Goal: Information Seeking & Learning: Learn about a topic

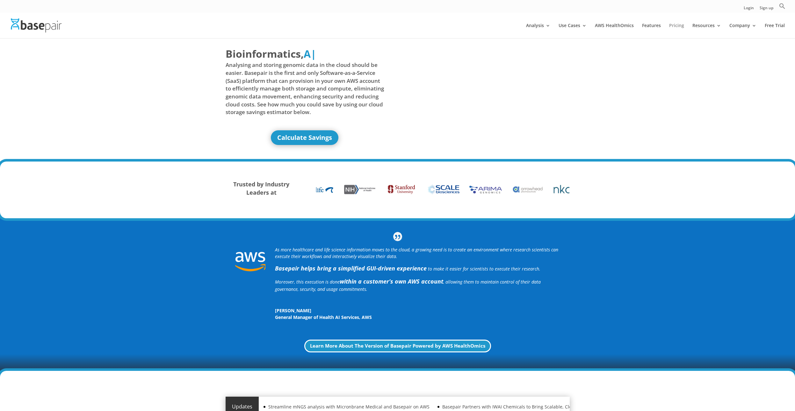
click at [676, 25] on link "Pricing" at bounding box center [676, 30] width 15 height 15
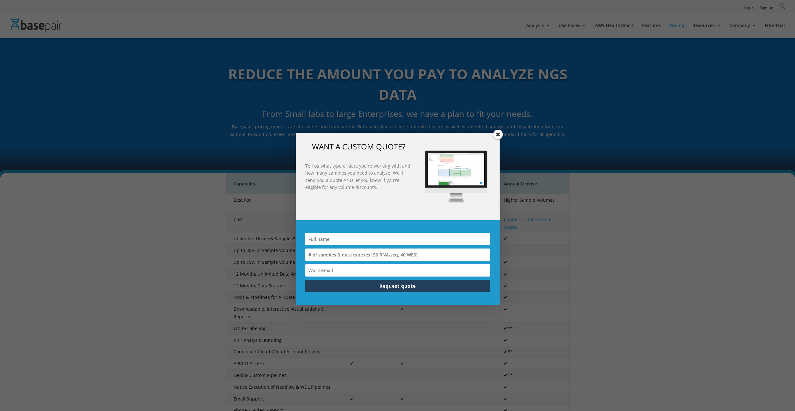
click at [498, 133] on span at bounding box center [498, 135] width 10 height 10
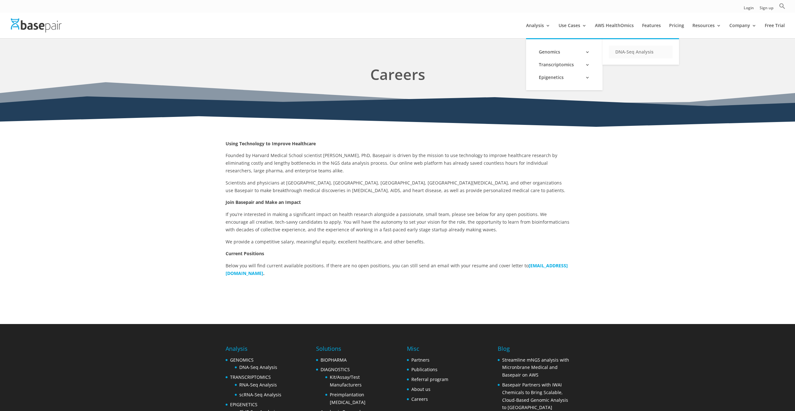
click at [629, 50] on link "DNA-Seq Analysis" at bounding box center [641, 52] width 64 height 13
click at [543, 25] on link "Analysis" at bounding box center [538, 30] width 24 height 15
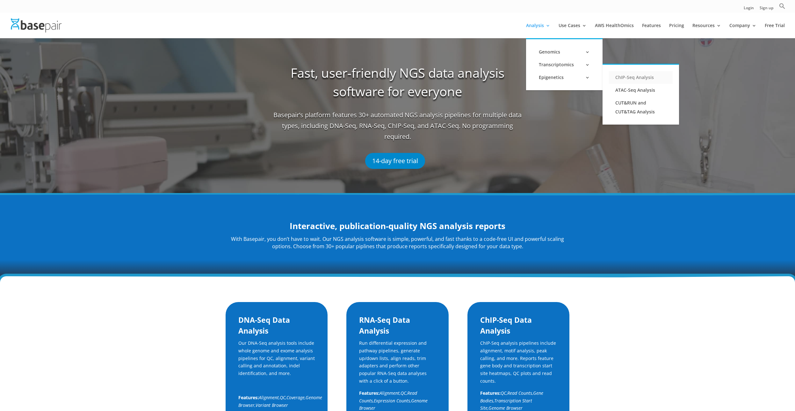
click at [644, 75] on link "ChIP-Seq Analysis" at bounding box center [641, 77] width 64 height 13
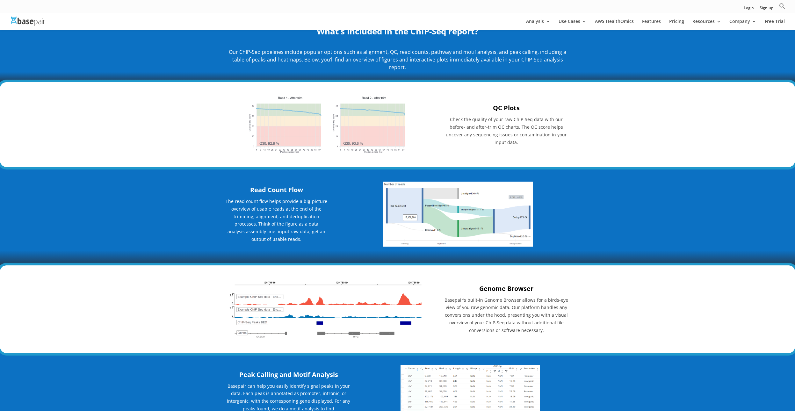
scroll to position [421, 0]
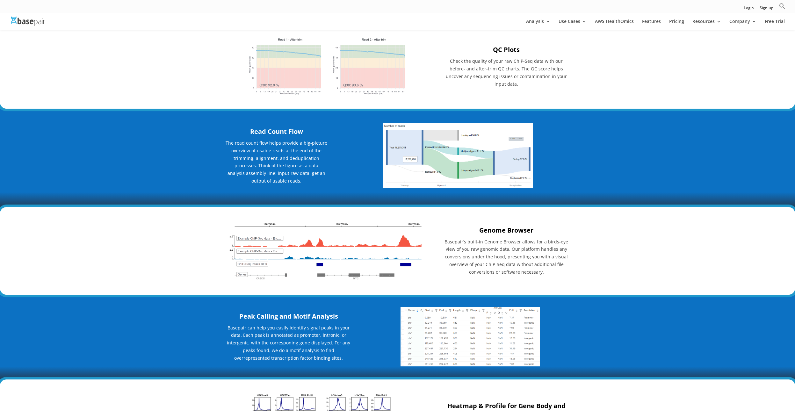
click at [357, 261] on img at bounding box center [325, 251] width 199 height 62
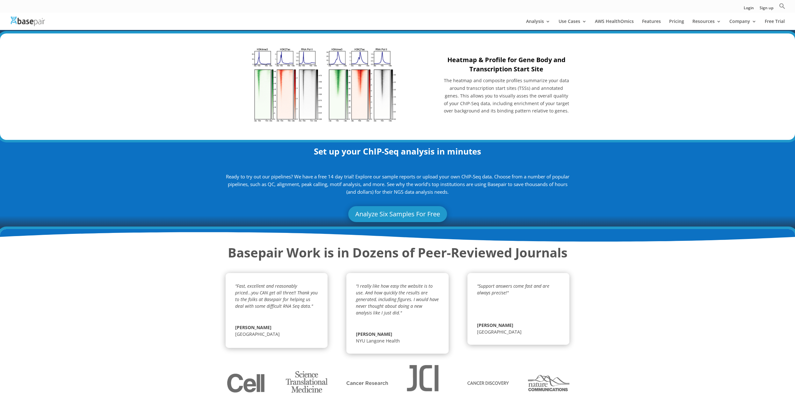
scroll to position [803, 0]
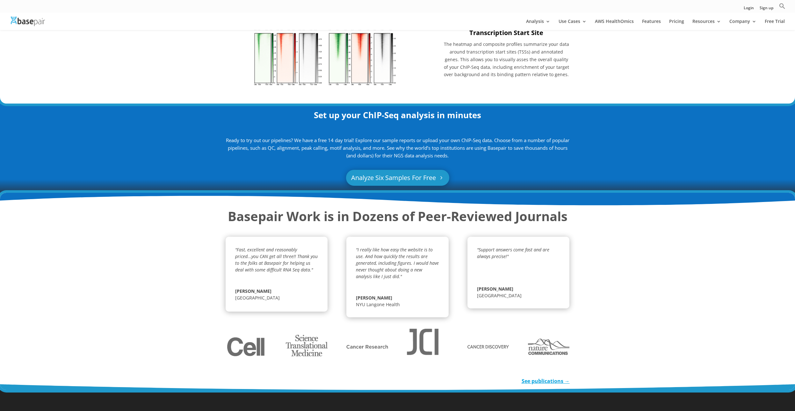
click at [395, 181] on link "Analyze Six Samples For Free" at bounding box center [397, 178] width 103 height 16
